Goal: Task Accomplishment & Management: Manage account settings

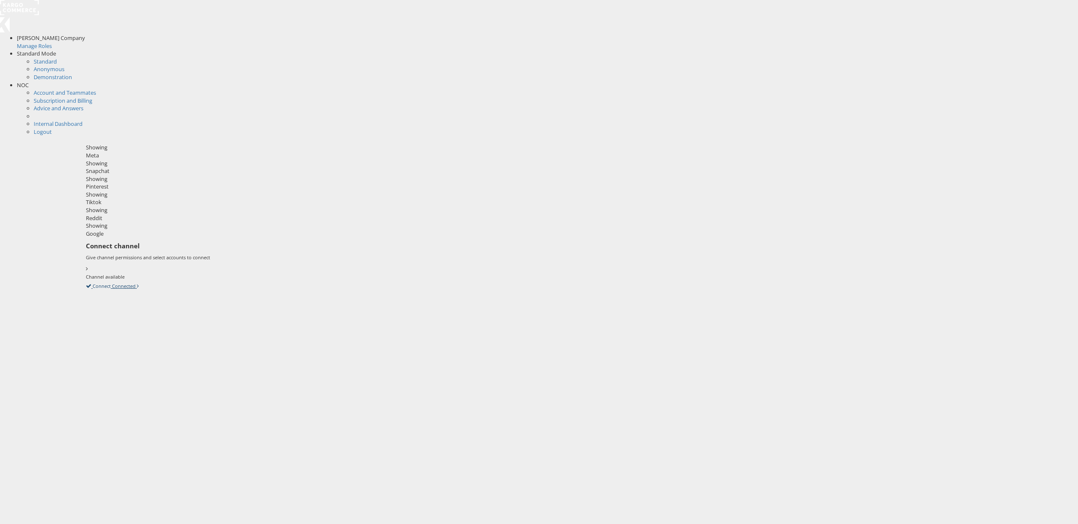
click at [139, 282] on link "Connect Connected" at bounding box center [112, 286] width 53 height 8
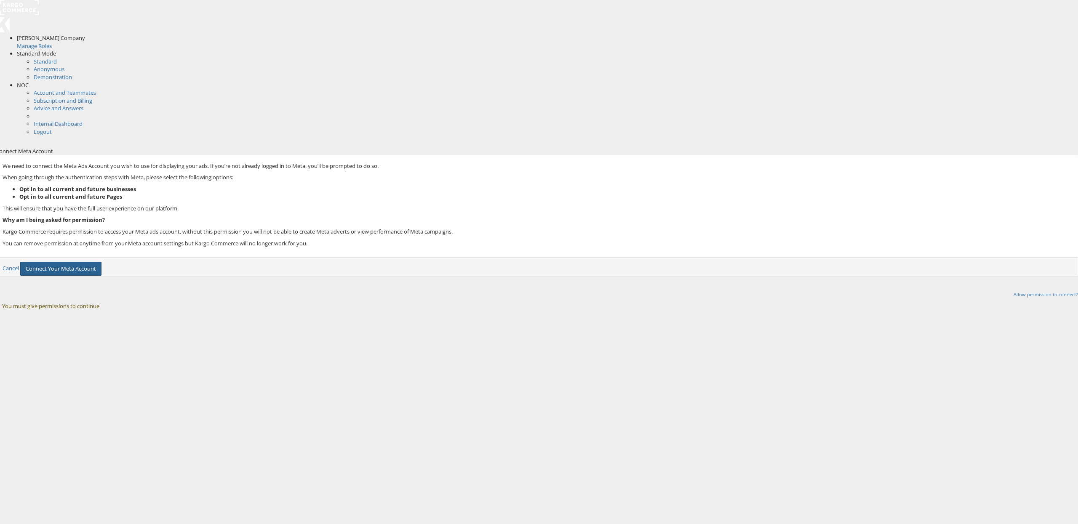
click at [101, 262] on button "Connect Your Meta Account" at bounding box center [60, 269] width 81 height 14
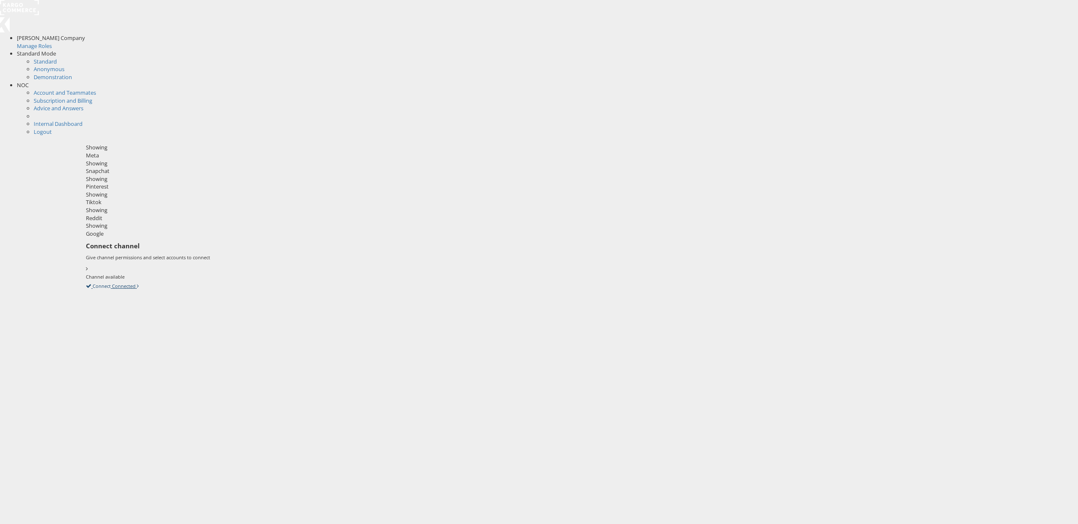
click at [86, 282] on icon at bounding box center [86, 286] width 0 height 8
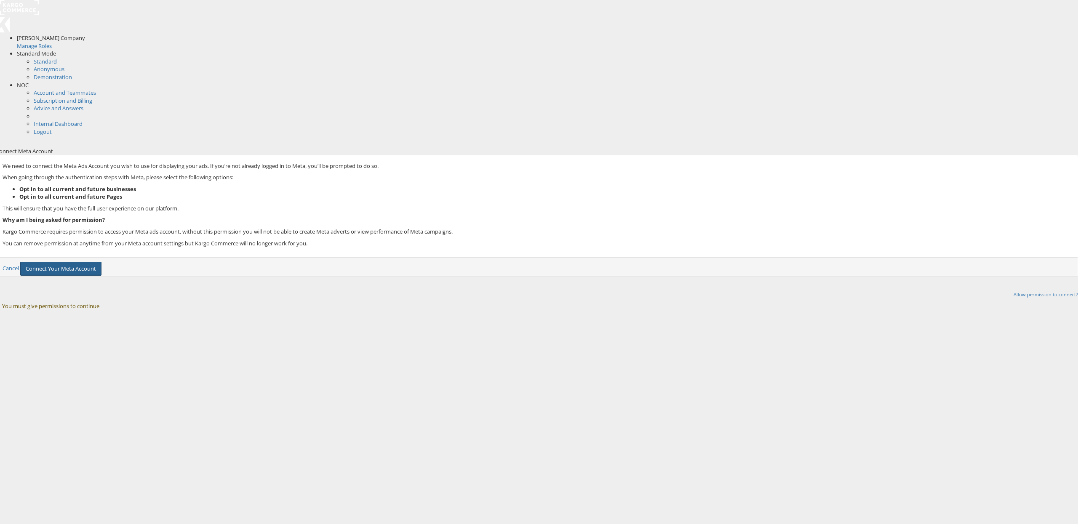
click at [101, 262] on button "Connect Your Meta Account" at bounding box center [60, 269] width 81 height 14
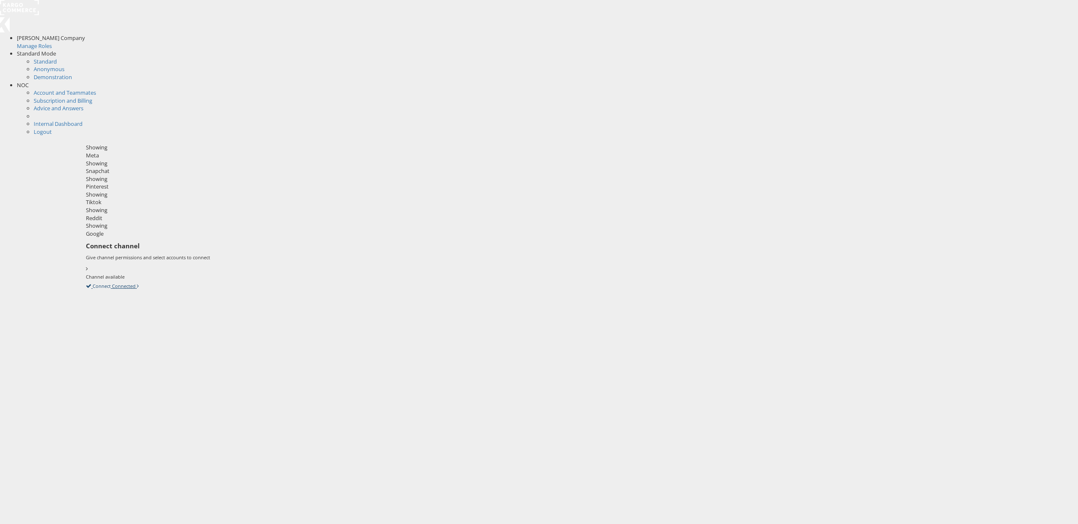
click at [86, 282] on icon at bounding box center [86, 286] width 0 height 8
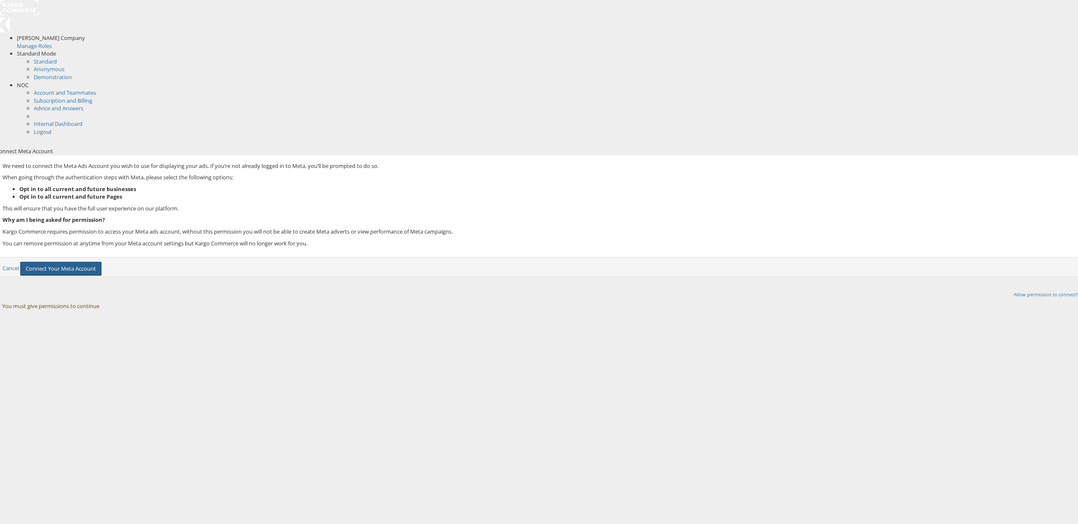
click at [101, 263] on button "Connect Your Meta Account" at bounding box center [60, 269] width 81 height 14
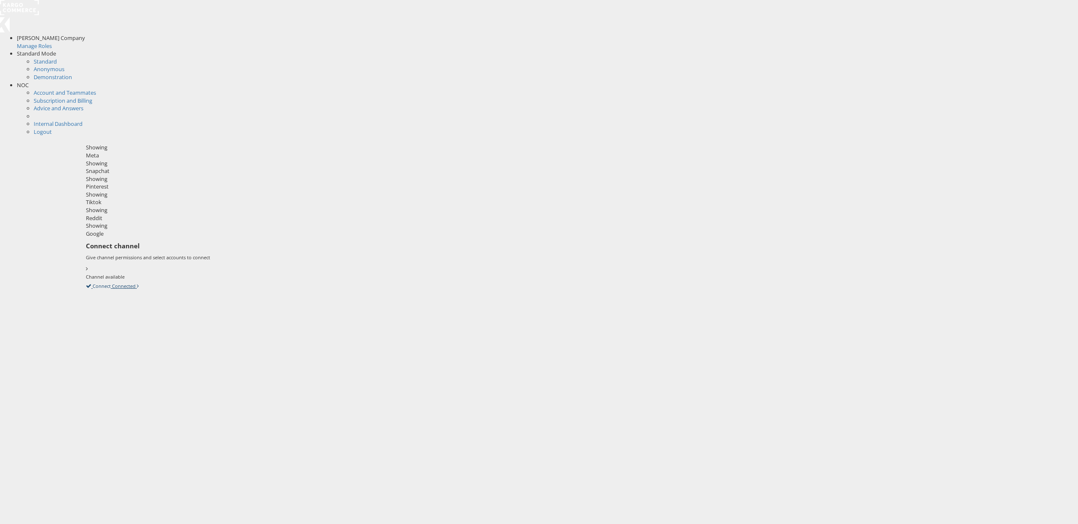
click at [86, 282] on icon at bounding box center [86, 286] width 0 height 8
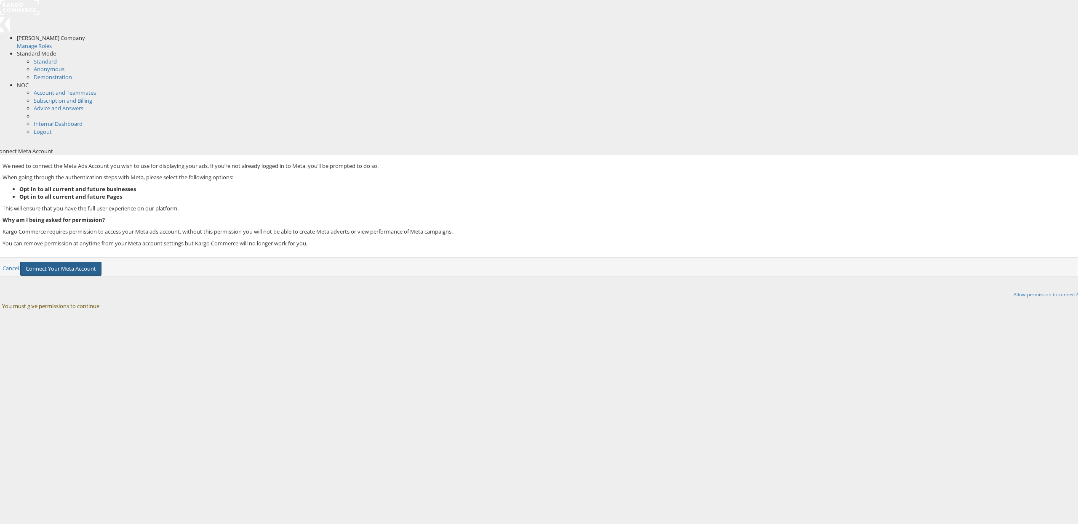
click at [101, 262] on button "Connect Your Meta Account" at bounding box center [60, 269] width 81 height 14
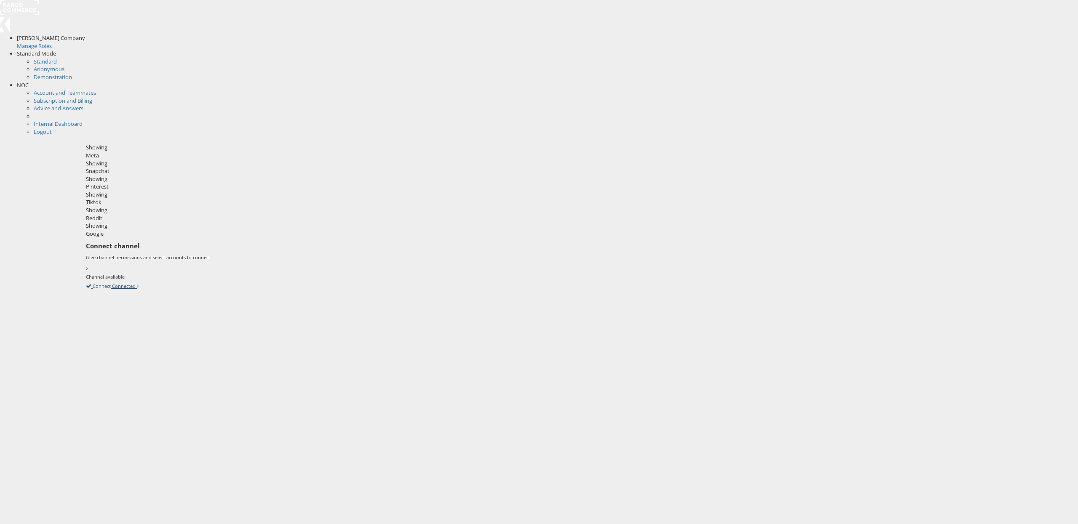
click at [86, 282] on icon at bounding box center [86, 286] width 0 height 8
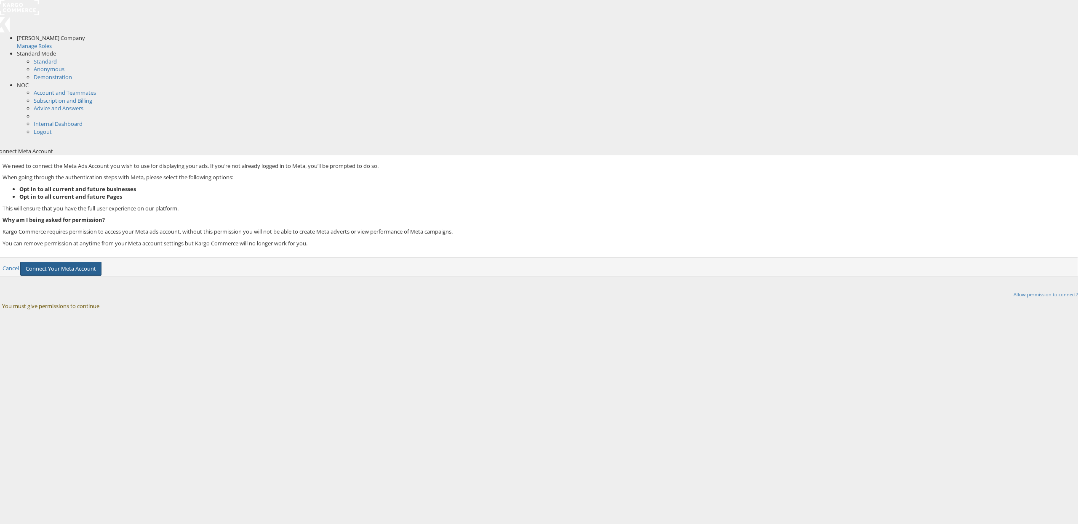
click at [101, 262] on button "Connect Your Meta Account" at bounding box center [60, 269] width 81 height 14
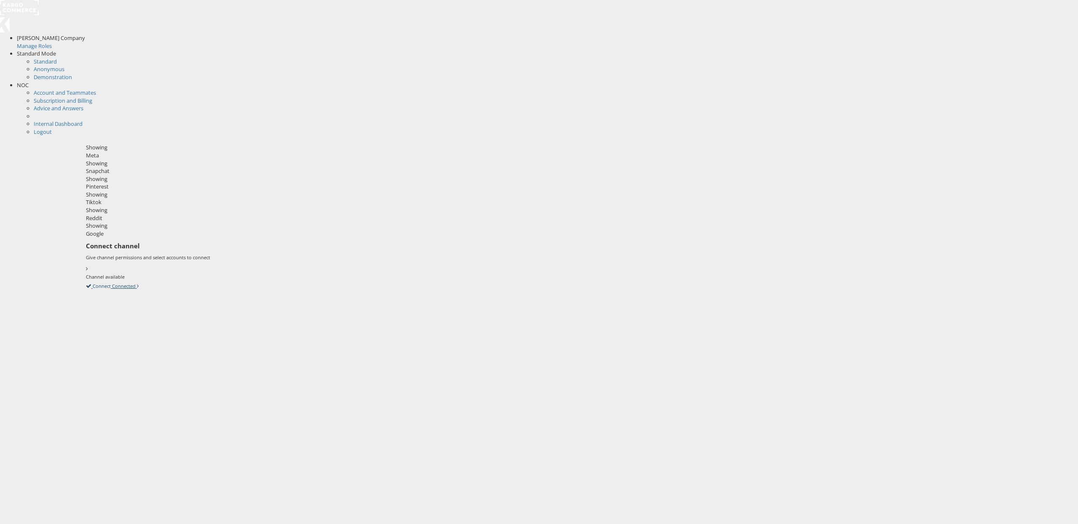
click at [86, 282] on icon at bounding box center [86, 286] width 0 height 8
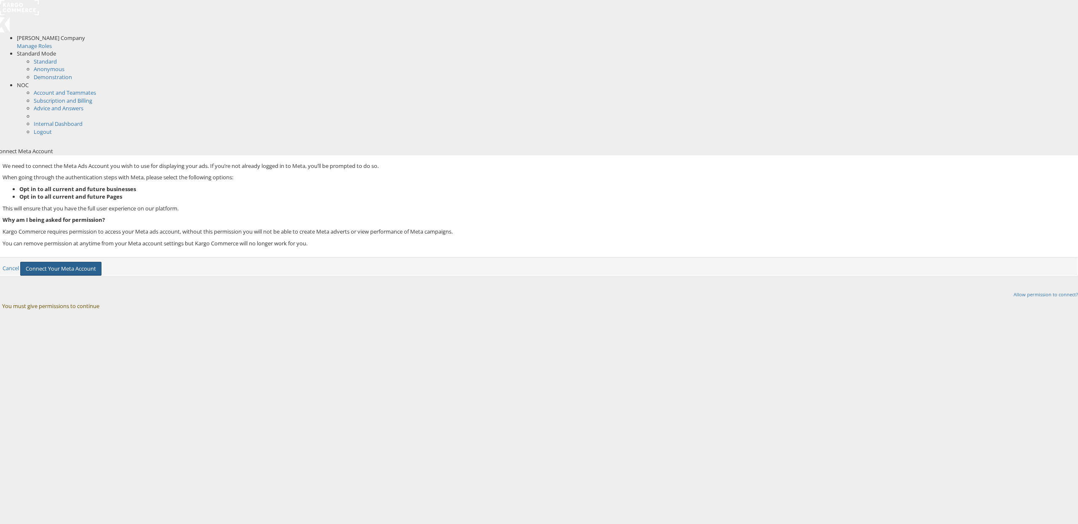
click at [101, 262] on button "Connect Your Meta Account" at bounding box center [60, 269] width 81 height 14
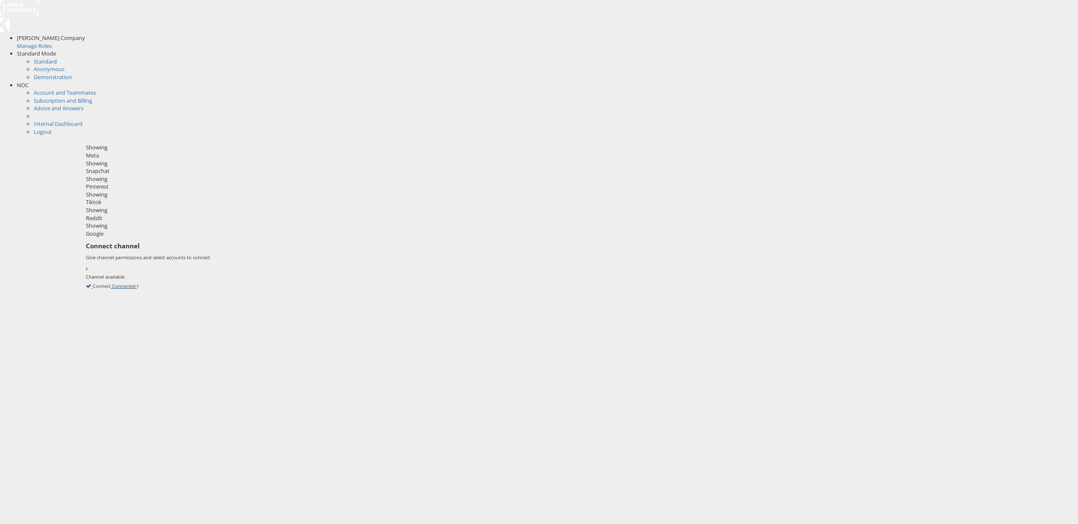
click at [86, 282] on icon at bounding box center [86, 286] width 0 height 8
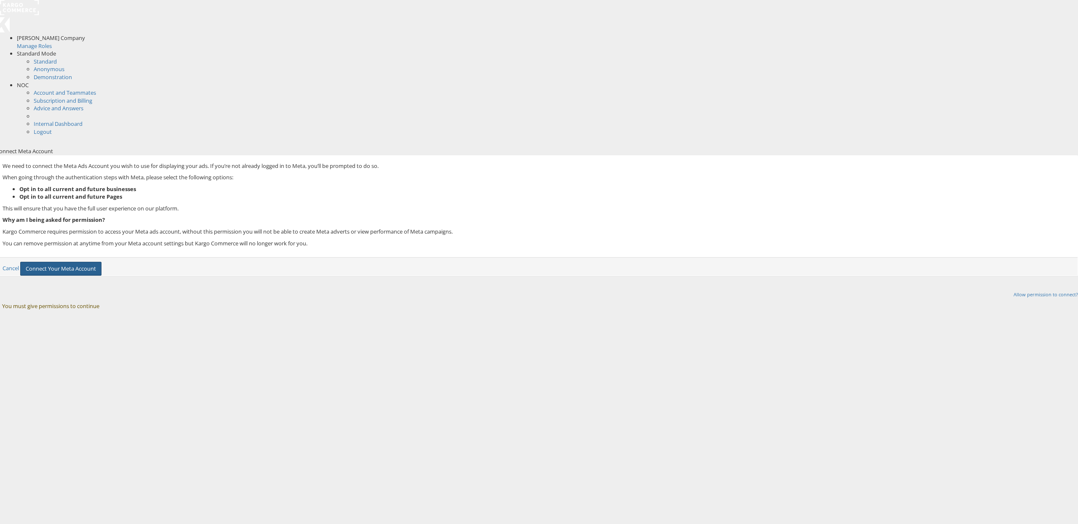
click at [101, 263] on button "Connect Your Meta Account" at bounding box center [60, 269] width 81 height 14
